Goal: Find specific page/section: Find specific page/section

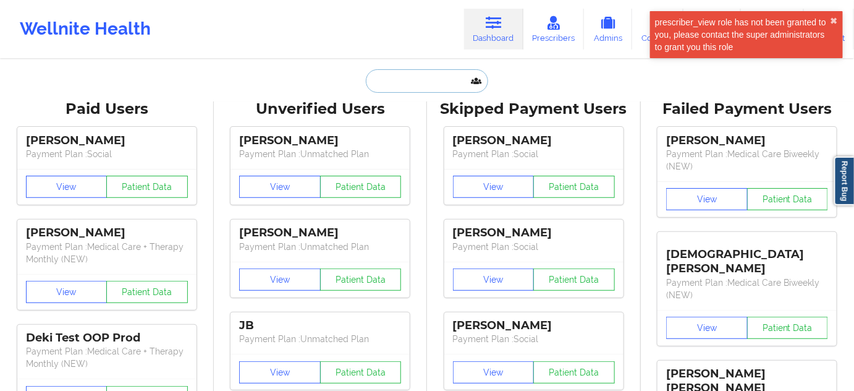
click at [402, 73] on input "text" at bounding box center [427, 80] width 122 height 23
paste input "KOSHO"
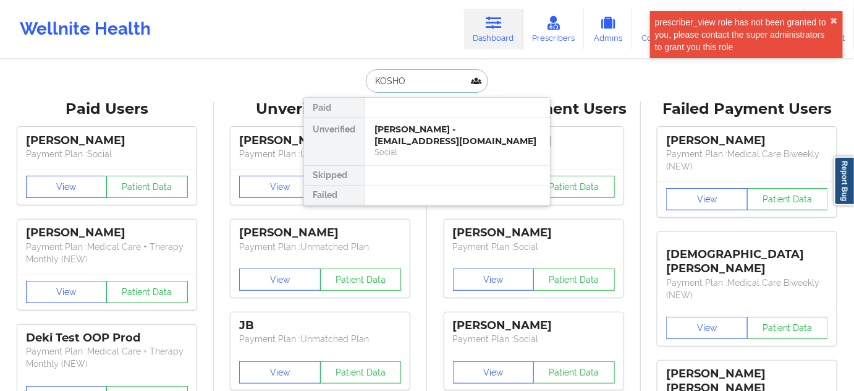
type input "KOSHO"
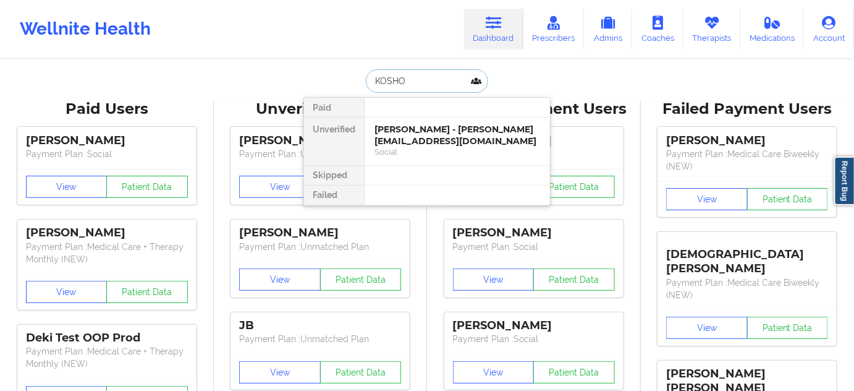
click at [402, 135] on div "[PERSON_NAME] - [PERSON_NAME][EMAIL_ADDRESS][DOMAIN_NAME]" at bounding box center [458, 135] width 166 height 23
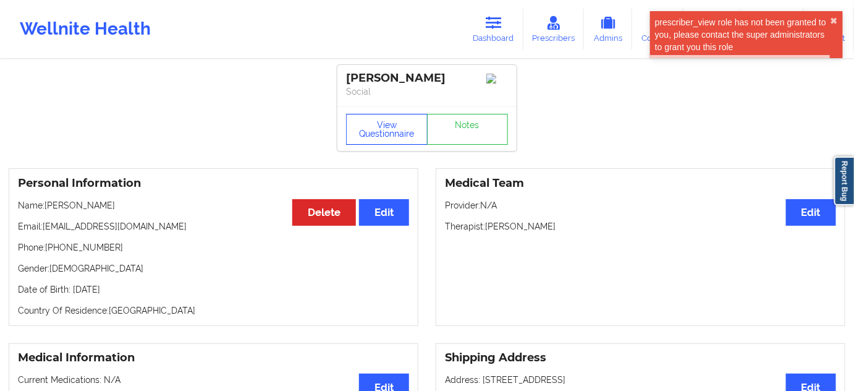
click at [402, 135] on button "View Questionnaire" at bounding box center [387, 129] width 82 height 31
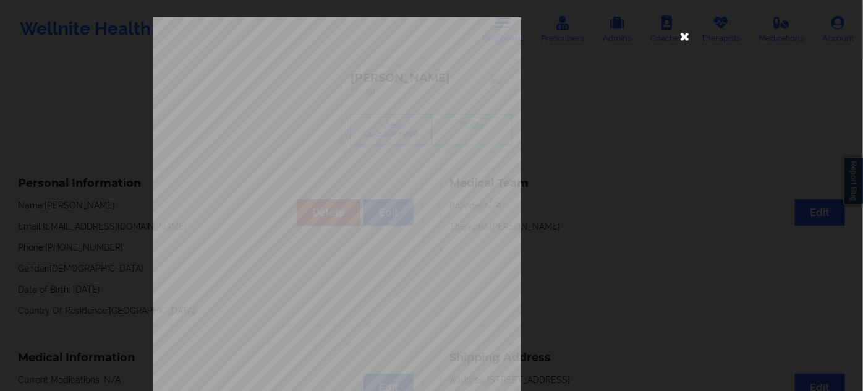
click at [686, 36] on icon at bounding box center [685, 36] width 20 height 20
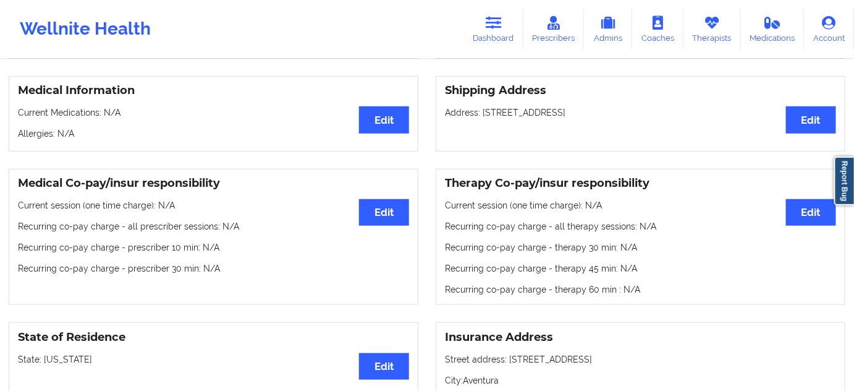
scroll to position [412, 0]
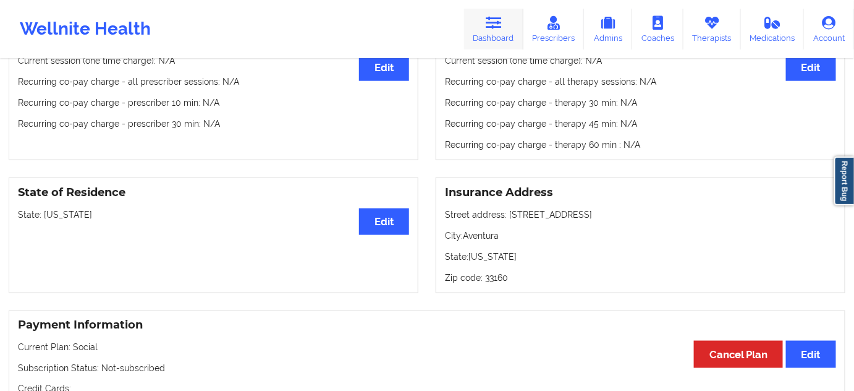
click at [490, 12] on link "Dashboard" at bounding box center [493, 29] width 59 height 41
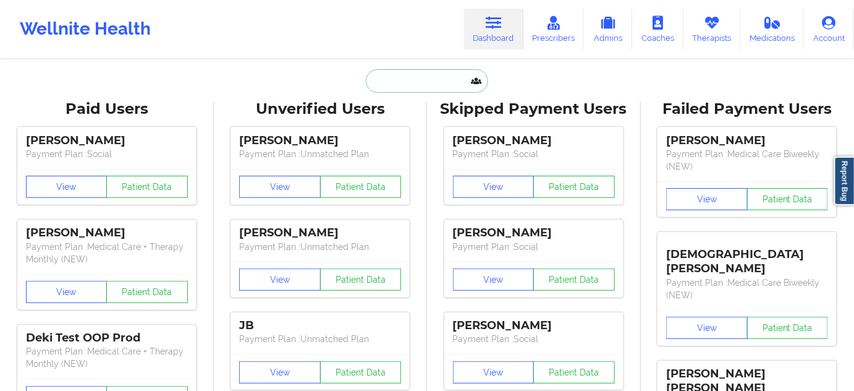
click at [400, 88] on input "text" at bounding box center [427, 80] width 122 height 23
paste input "[EMAIL_ADDRESS][DOMAIN_NAME]"
type input "[EMAIL_ADDRESS][DOMAIN_NAME]"
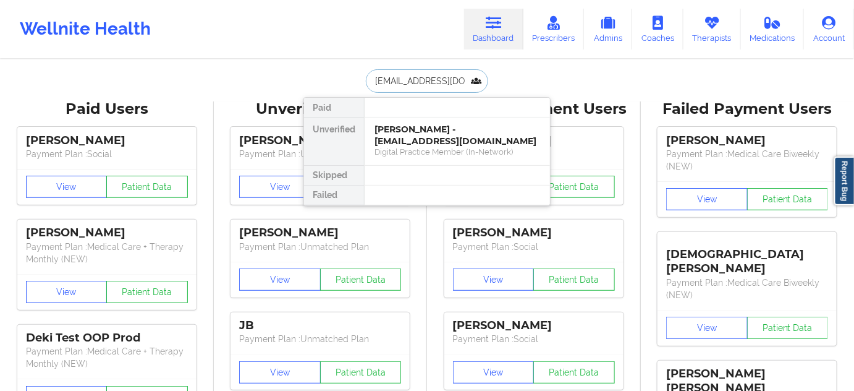
click at [397, 133] on div "[PERSON_NAME] - [EMAIL_ADDRESS][DOMAIN_NAME]" at bounding box center [458, 135] width 166 height 23
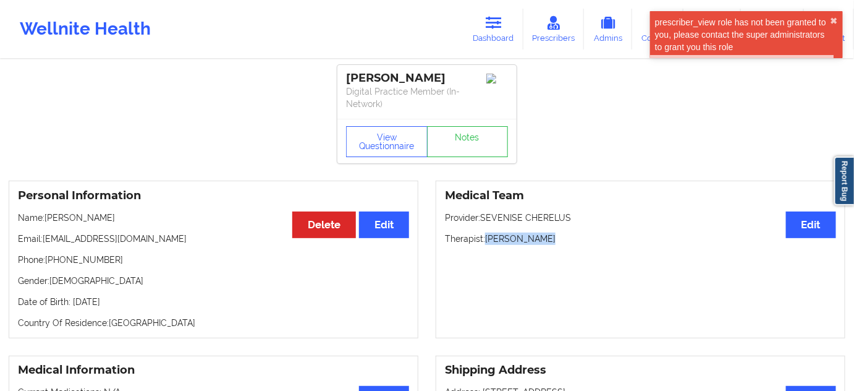
drag, startPoint x: 485, startPoint y: 237, endPoint x: 547, endPoint y: 240, distance: 61.9
click at [552, 239] on p "Therapist: [PERSON_NAME]" at bounding box center [640, 238] width 391 height 12
copy p "[PERSON_NAME]"
click at [453, 143] on link "Notes" at bounding box center [468, 141] width 82 height 31
